Goal: Transaction & Acquisition: Book appointment/travel/reservation

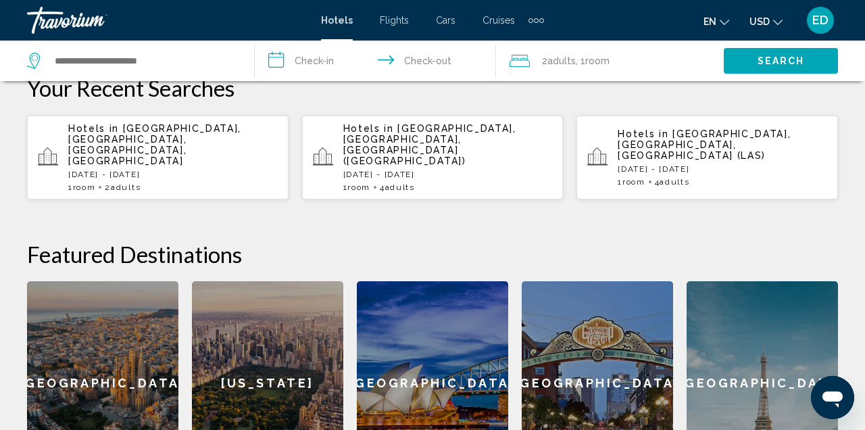
scroll to position [393, 0]
click at [55, 129] on app-hotels-recent-search "Hotels in [GEOGRAPHIC_DATA], [GEOGRAPHIC_DATA], [GEOGRAPHIC_DATA], [GEOGRAPHIC_…" at bounding box center [158, 158] width 262 height 84
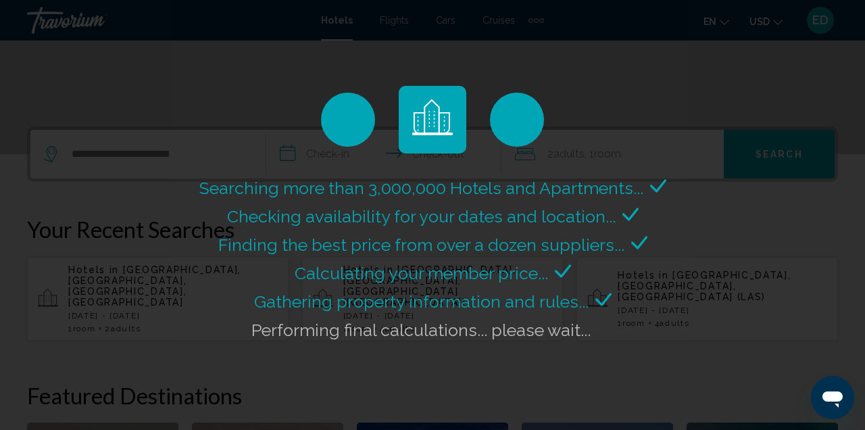
scroll to position [250, 0]
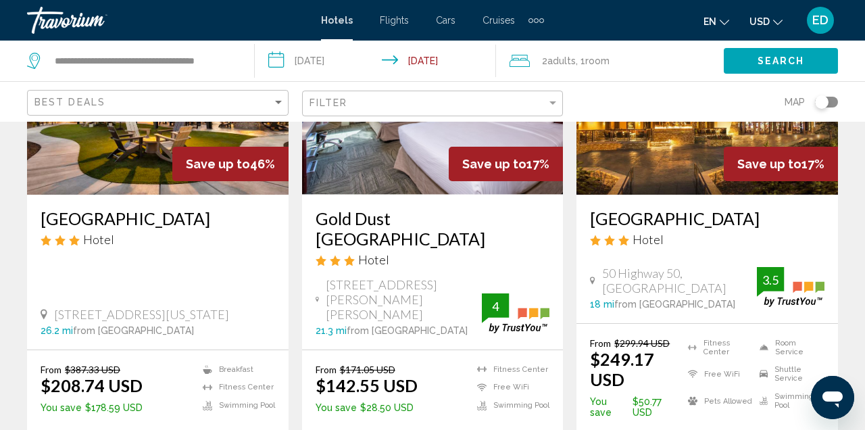
scroll to position [214, 0]
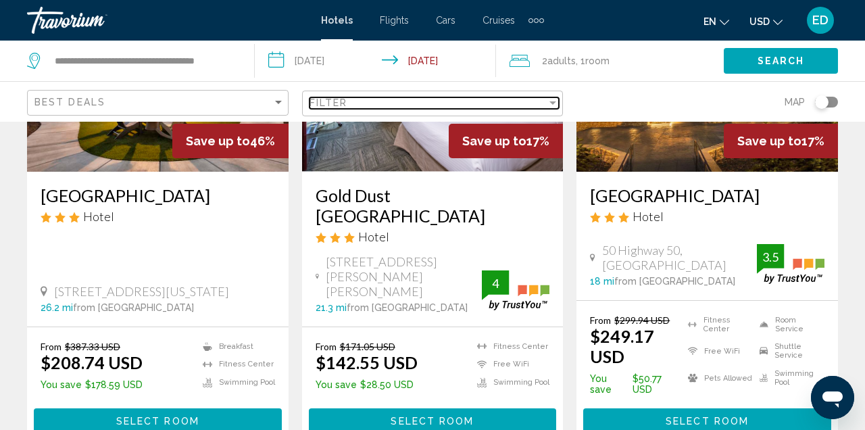
click at [350, 104] on div "Filter" at bounding box center [429, 102] width 238 height 11
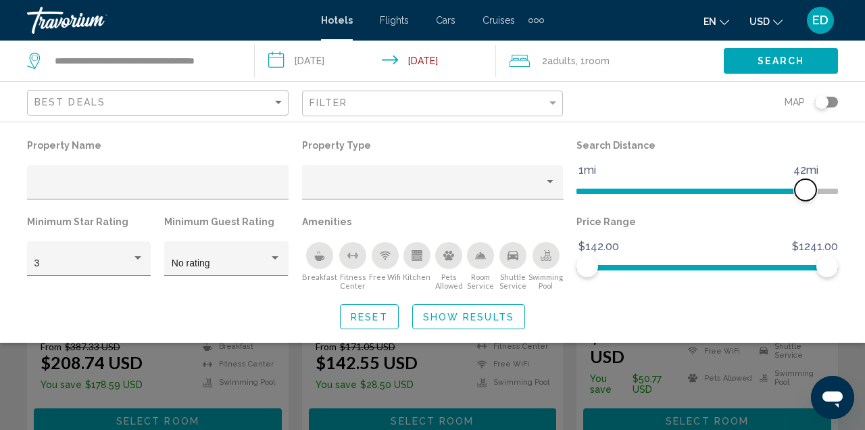
scroll to position [65, 0]
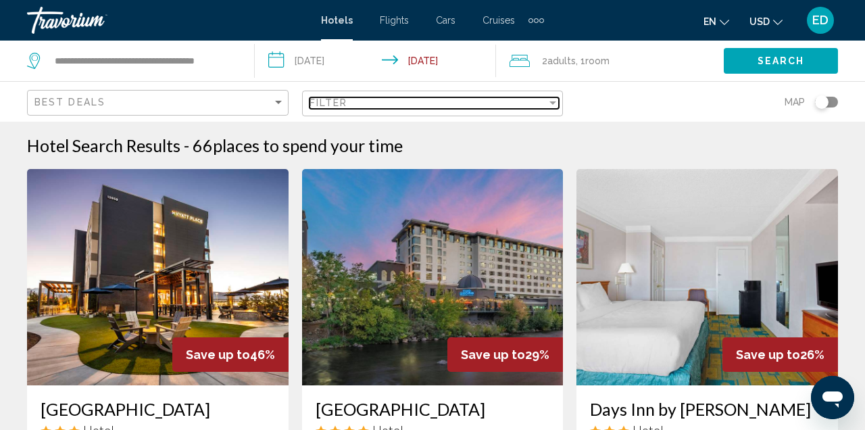
click at [338, 102] on span "Filter" at bounding box center [329, 102] width 39 height 11
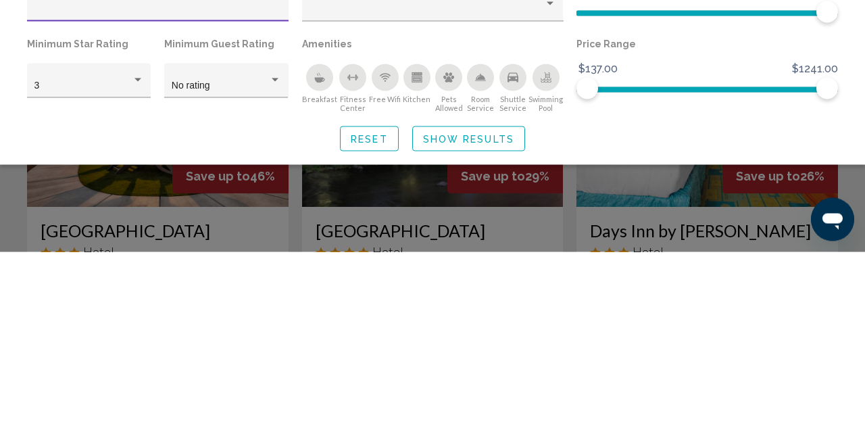
click at [137, 258] on div "Hotel Filters" at bounding box center [138, 257] width 7 height 3
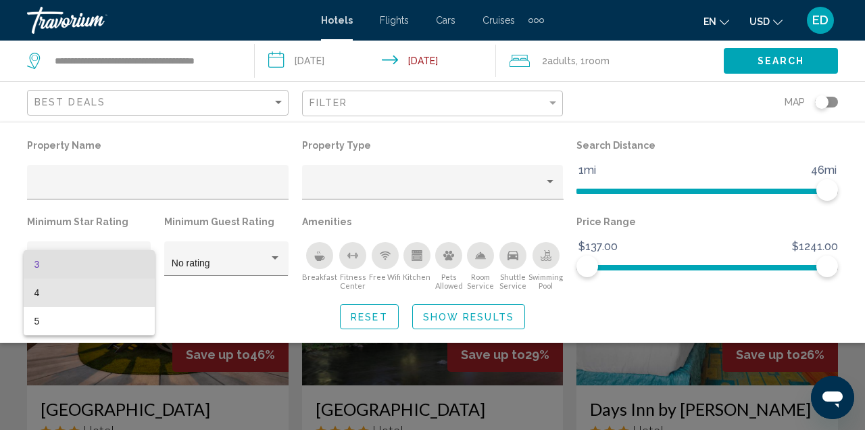
click at [39, 285] on span "4" at bounding box center [89, 293] width 110 height 28
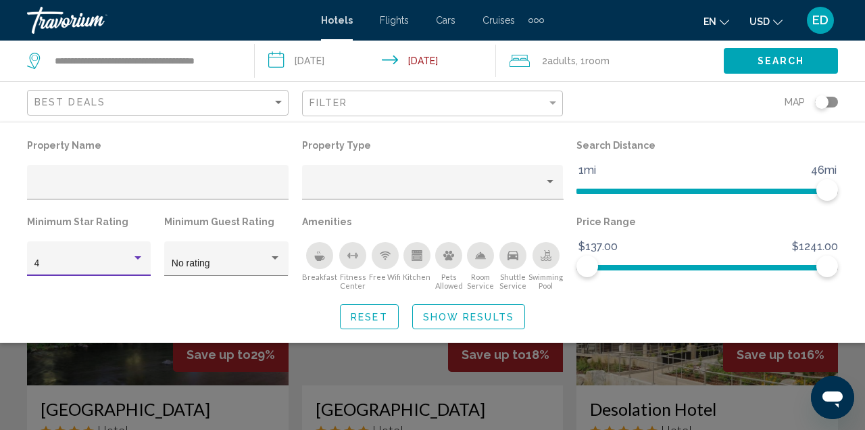
click at [206, 266] on span "No rating" at bounding box center [191, 263] width 39 height 11
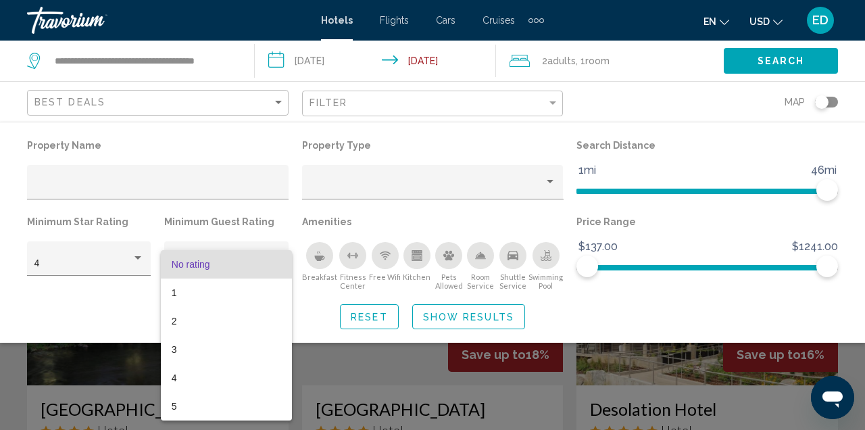
click at [190, 265] on span "No rating" at bounding box center [191, 264] width 39 height 11
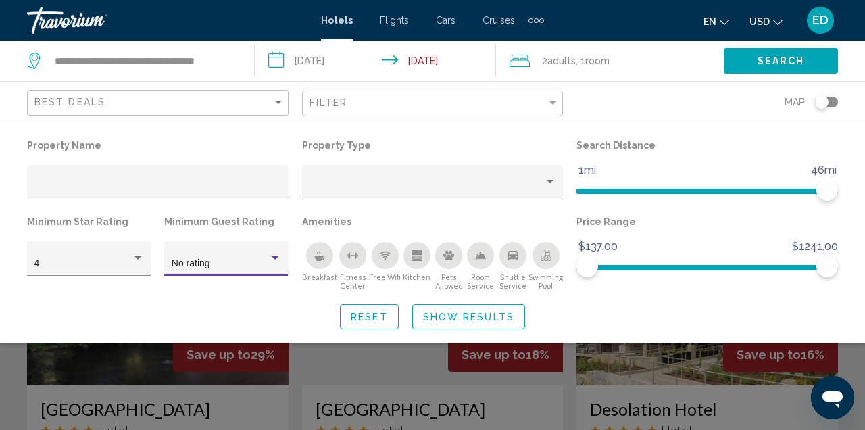
click at [388, 261] on icon "Free Wifi" at bounding box center [385, 255] width 11 height 11
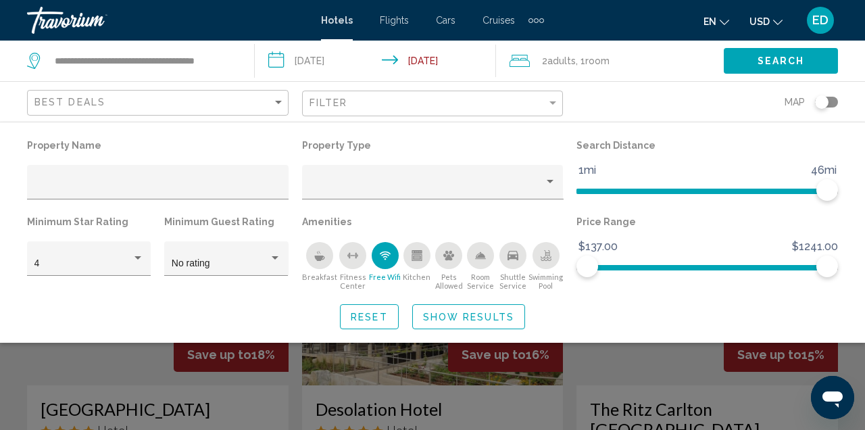
click at [546, 267] on div "Swimming Pool" at bounding box center [546, 255] width 27 height 27
click at [358, 270] on button "Fitness Center" at bounding box center [353, 265] width 32 height 49
click at [327, 258] on div "Breakfast" at bounding box center [319, 255] width 27 height 27
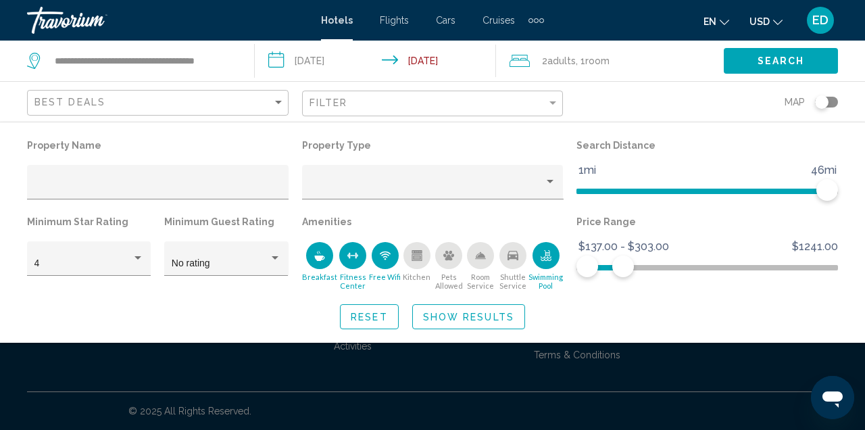
click at [448, 315] on span "Show Results" at bounding box center [468, 317] width 91 height 11
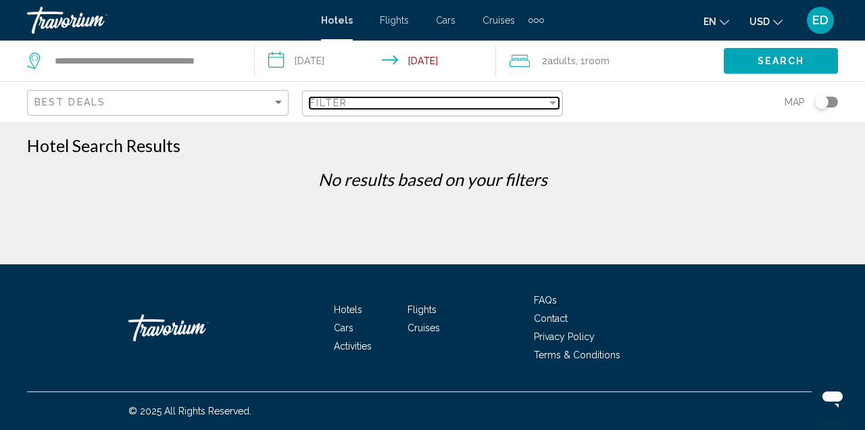
click at [352, 102] on div "Filter" at bounding box center [429, 102] width 238 height 11
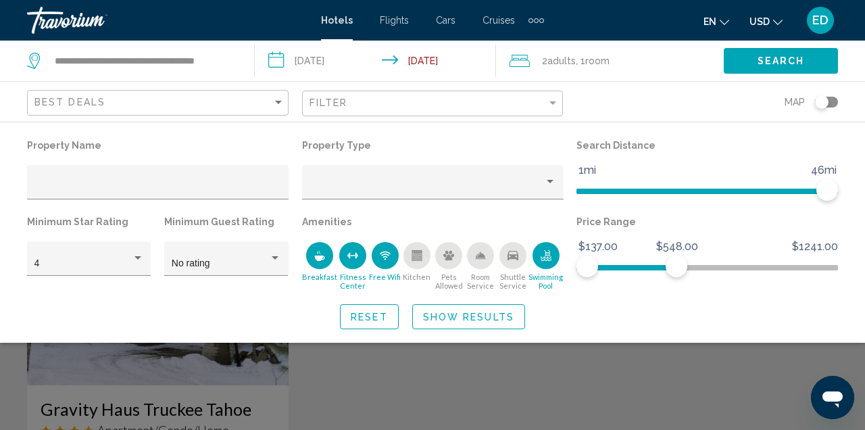
click at [778, 62] on span "Search" at bounding box center [781, 61] width 47 height 11
click at [446, 315] on span "Show Results" at bounding box center [468, 317] width 91 height 11
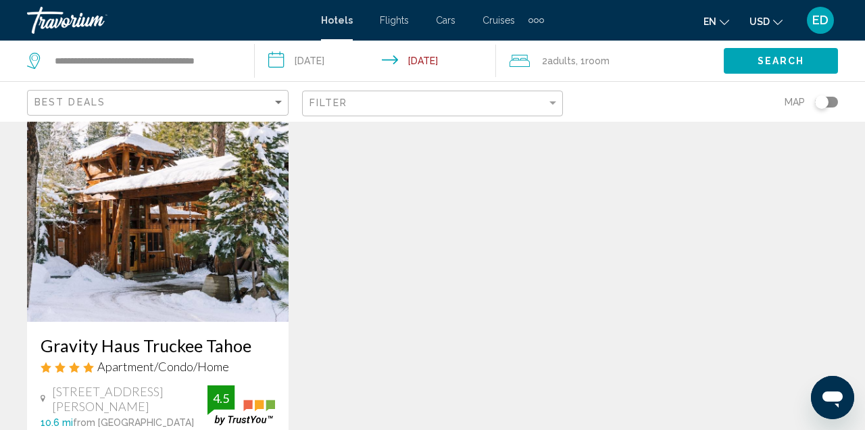
scroll to position [64, 0]
click at [57, 203] on img "Main content" at bounding box center [158, 213] width 262 height 216
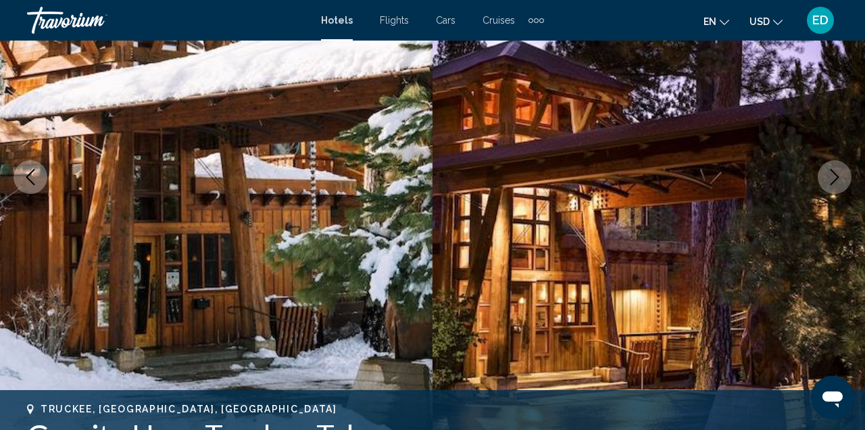
scroll to position [206, 0]
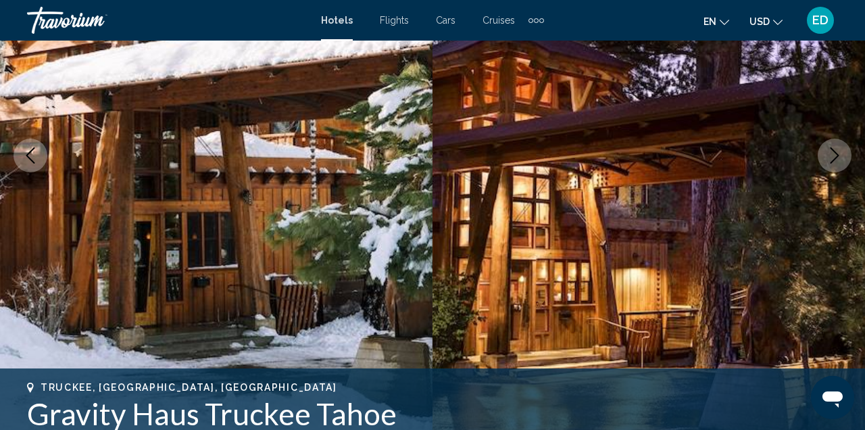
click at [828, 167] on button "Next image" at bounding box center [835, 156] width 34 height 34
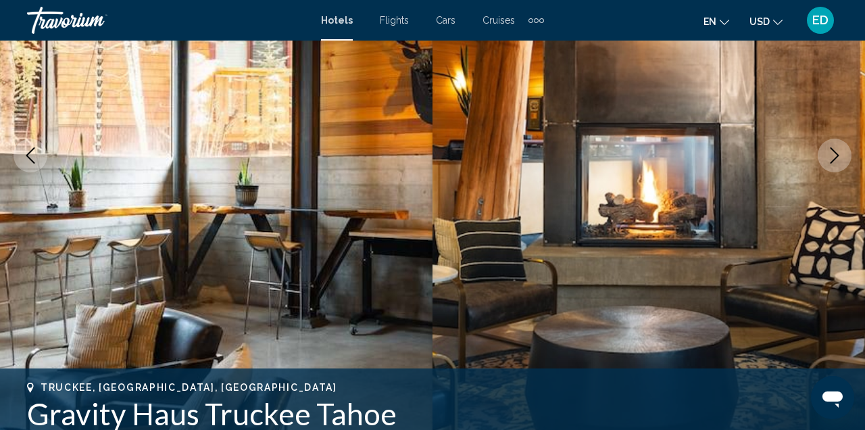
click at [830, 157] on icon "Next image" at bounding box center [835, 155] width 16 height 16
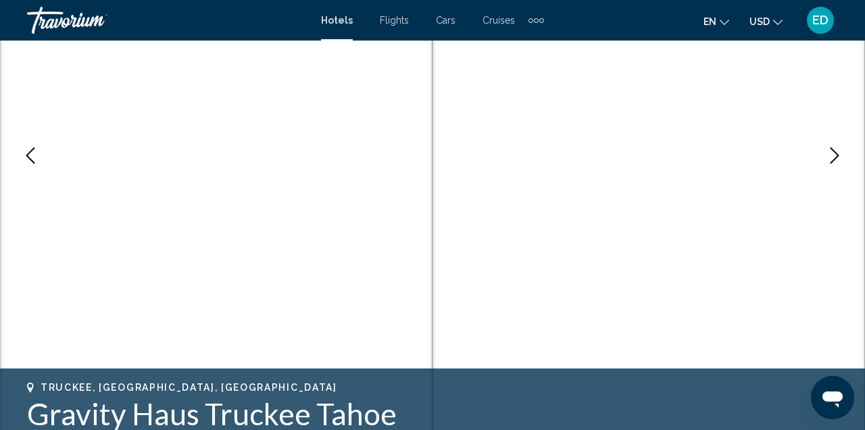
click at [834, 139] on button "Next image" at bounding box center [835, 156] width 34 height 34
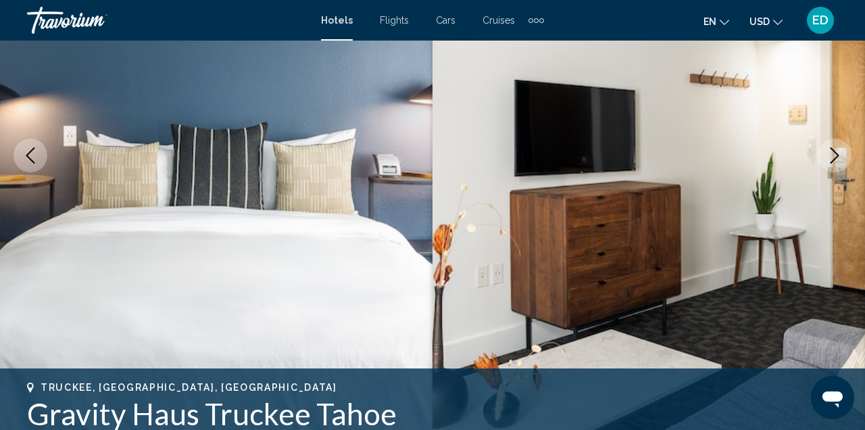
click at [848, 147] on button "Next image" at bounding box center [835, 156] width 34 height 34
